Goal: Task Accomplishment & Management: Use online tool/utility

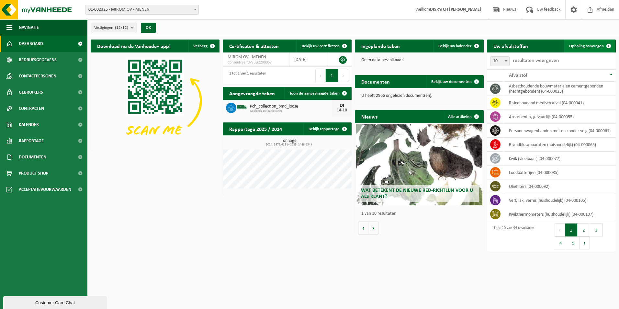
click at [575, 47] on span "Ophaling aanvragen" at bounding box center [586, 46] width 35 height 4
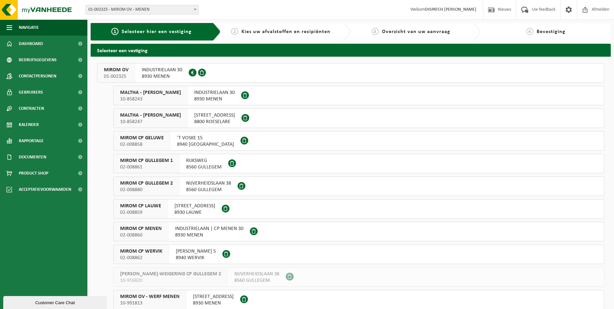
click at [145, 232] on span "02-008860" at bounding box center [141, 235] width 42 height 6
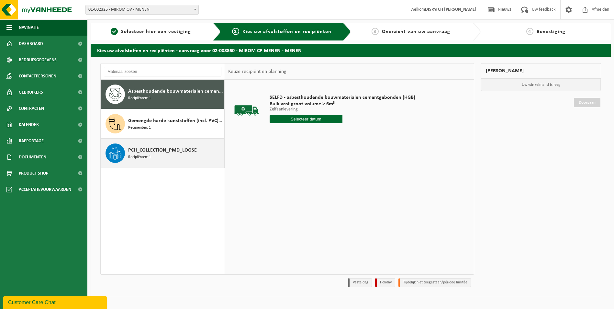
click at [148, 153] on span "PCH_COLLECTION_PMD_LOOSE" at bounding box center [162, 150] width 69 height 8
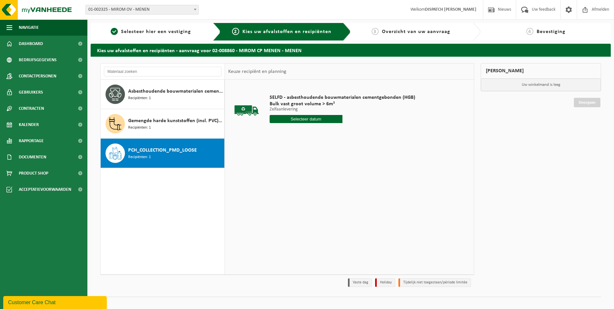
click at [148, 153] on span "PCH_COLLECTION_PMD_LOOSE" at bounding box center [162, 150] width 69 height 8
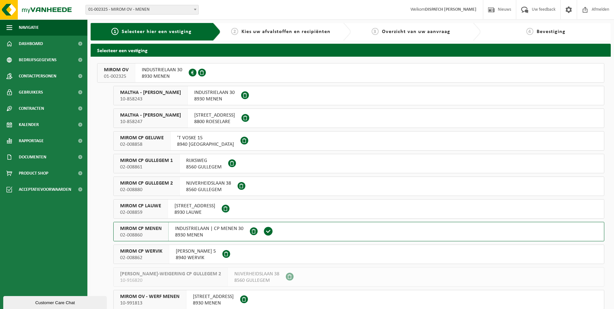
click at [120, 71] on span "MIROM OV" at bounding box center [116, 70] width 25 height 6
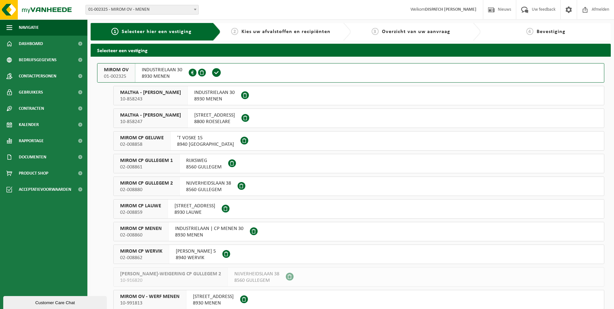
click at [120, 71] on span "MIROM OV" at bounding box center [116, 70] width 25 height 6
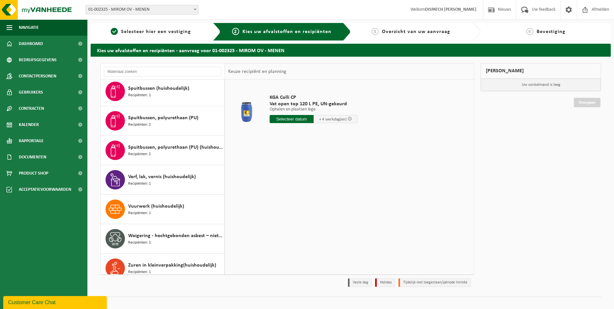
scroll to position [865, 0]
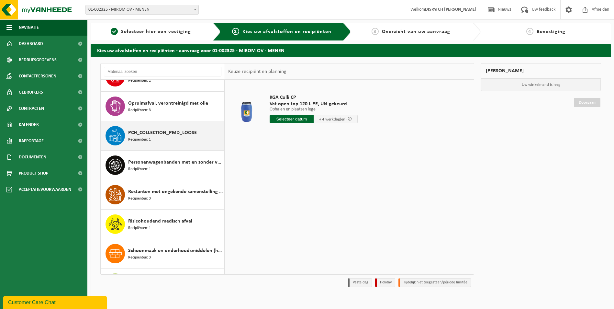
click at [164, 137] on div "PCH_COLLECTION_PMD_LOOSE Recipiënten: 1" at bounding box center [175, 135] width 94 height 19
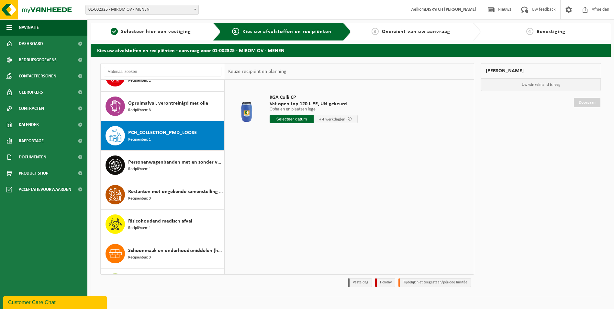
click at [164, 137] on div "Analoge röntgenfoto’s en nitraatfilms (huishoudelijk) Recipiënten: 1 Asbesthoud…" at bounding box center [163, 177] width 124 height 194
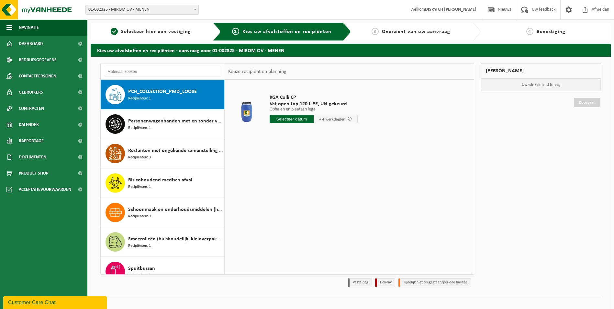
scroll to position [648, 0]
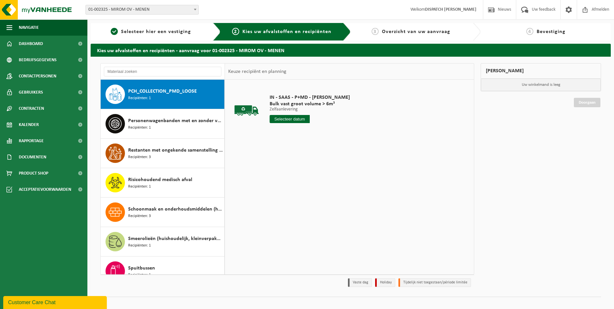
click at [283, 120] on input "text" at bounding box center [289, 119] width 40 height 8
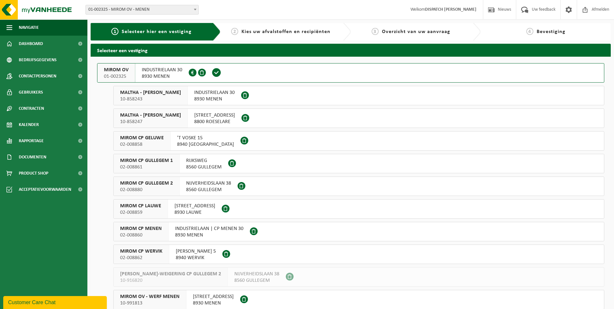
scroll to position [32, 0]
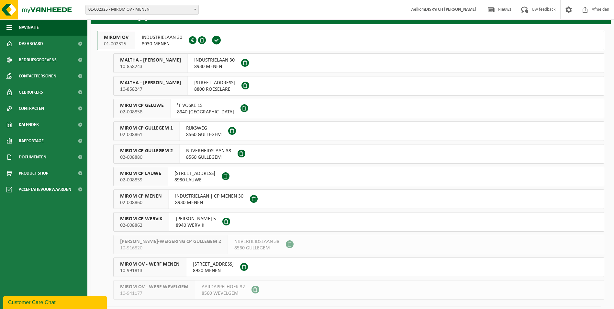
click at [142, 196] on span "MIROM CP MENEN" at bounding box center [141, 196] width 42 height 6
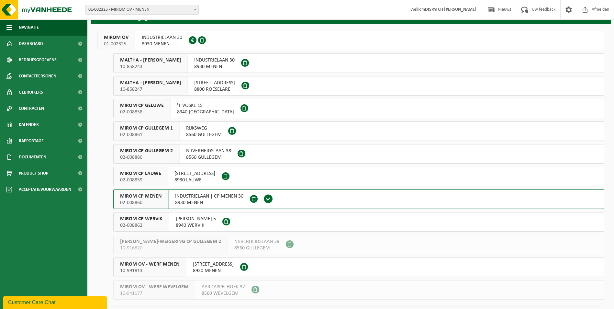
click at [142, 196] on span "MIROM CP MENEN" at bounding box center [141, 196] width 42 height 6
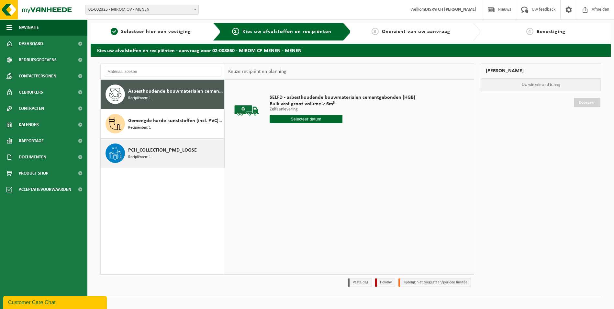
click at [144, 155] on span "Recipiënten: 1" at bounding box center [139, 157] width 23 height 6
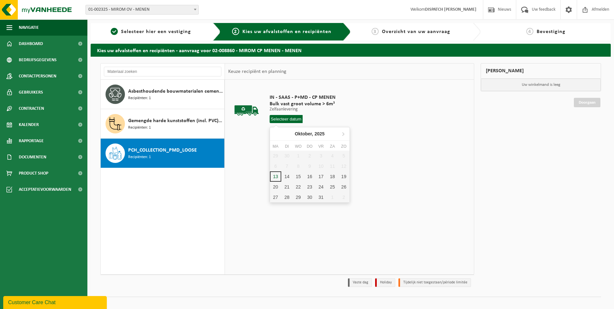
click at [286, 117] on input "text" at bounding box center [285, 119] width 33 height 8
click at [285, 175] on div "14" at bounding box center [286, 176] width 11 height 10
type input "Van [DATE]"
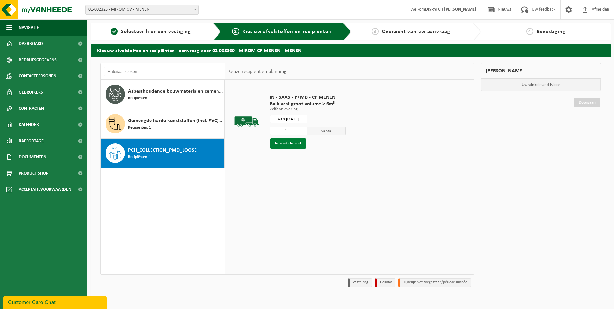
click at [286, 142] on button "In winkelmand" at bounding box center [288, 143] width 36 height 10
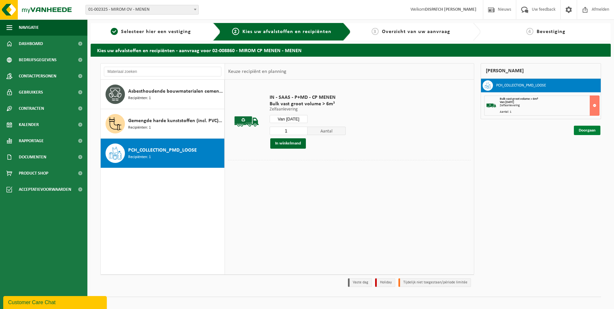
click at [582, 131] on link "Doorgaan" at bounding box center [587, 130] width 27 height 9
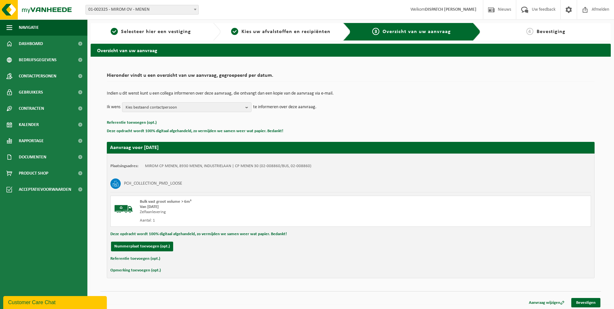
scroll to position [2, 0]
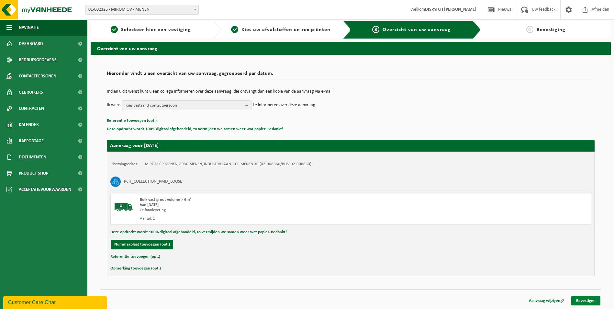
click at [581, 300] on link "Bevestigen" at bounding box center [585, 300] width 29 height 9
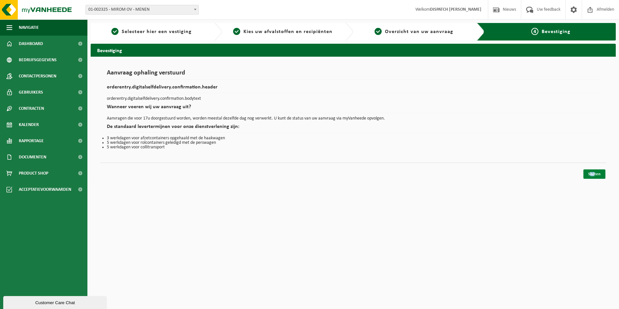
click at [594, 169] on div "Sluiten" at bounding box center [352, 165] width 505 height 7
click at [593, 172] on link "Sluiten" at bounding box center [594, 173] width 22 height 9
